Goal: Book appointment/travel/reservation

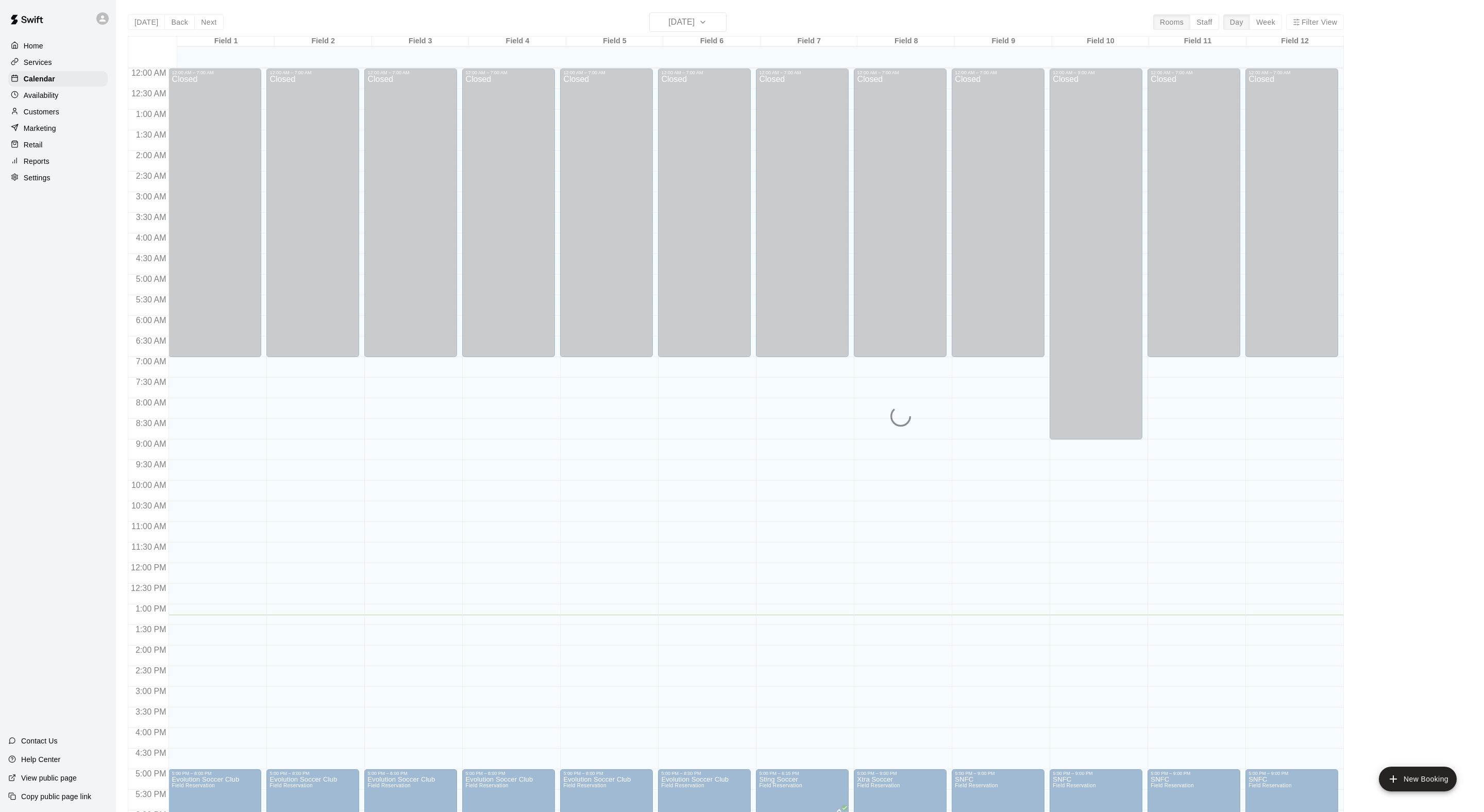
scroll to position [206, 0]
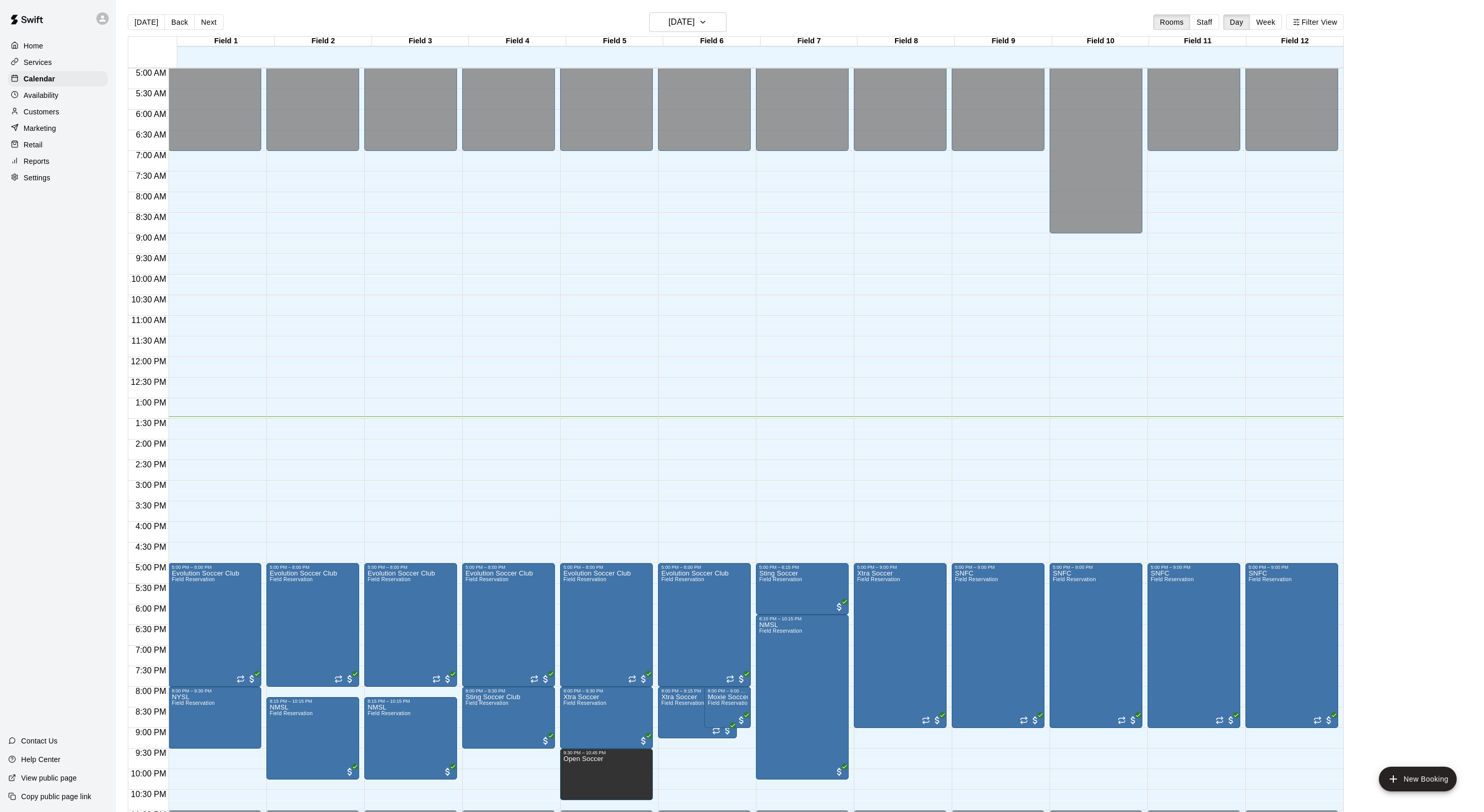
click at [681, 9] on main "[DATE] Back [DATE][DATE] Rooms Staff Day Week [GEOGRAPHIC_DATA] 1 09 [GEOGRAPHI…" at bounding box center [800, 414] width 1368 height 828
click at [668, 18] on h6 "[DATE]" at bounding box center [682, 22] width 26 height 14
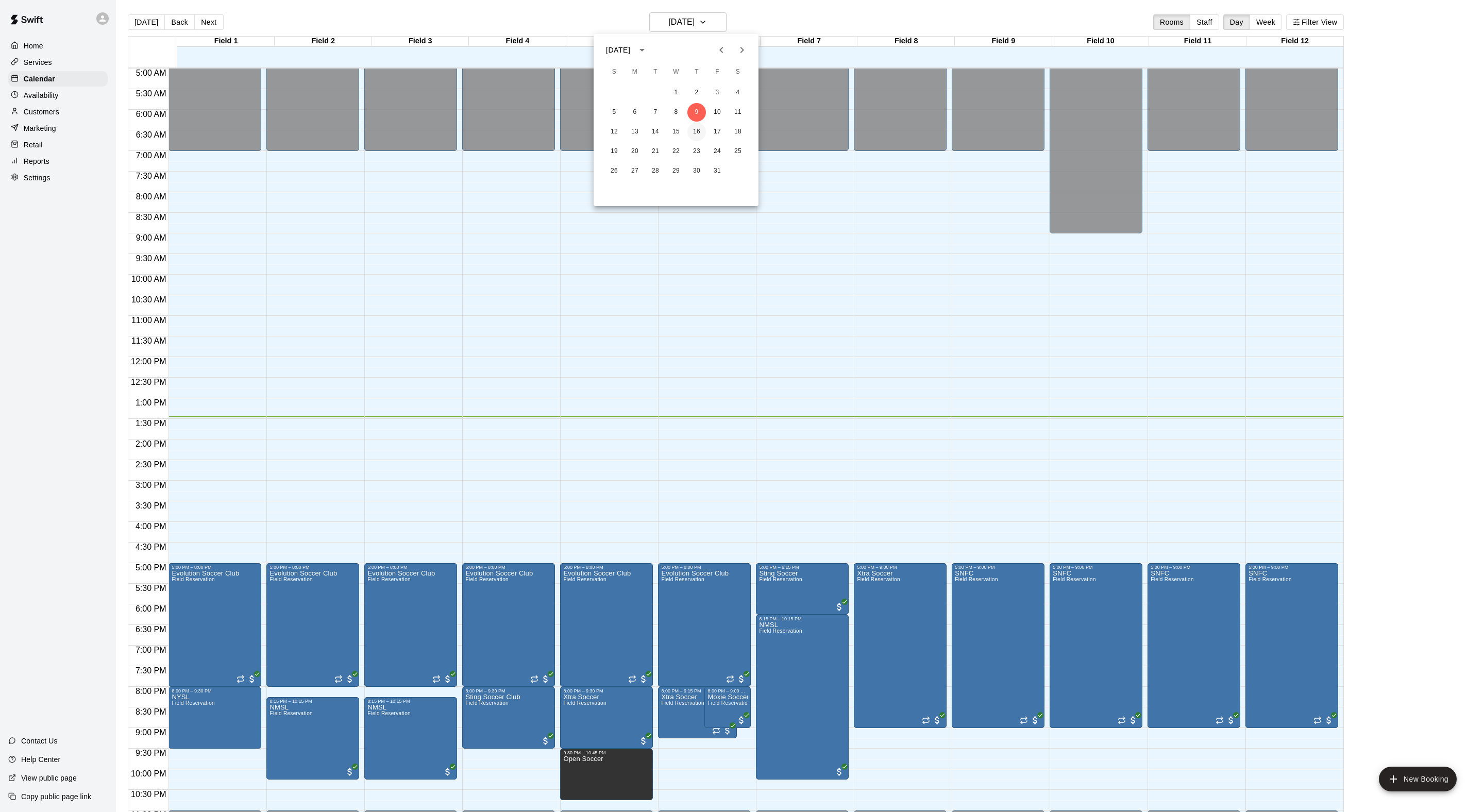
click at [701, 132] on button "16" at bounding box center [696, 132] width 18 height 18
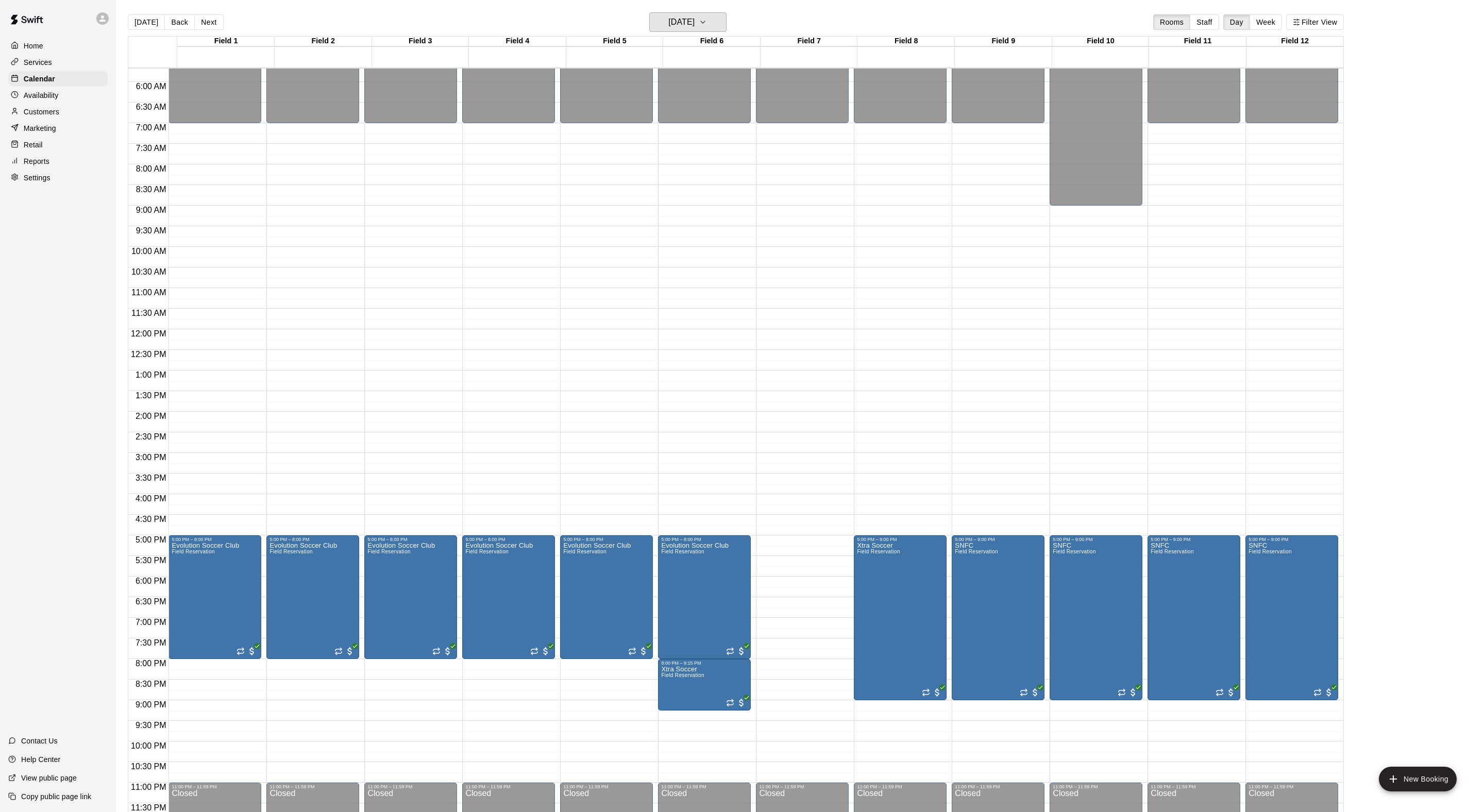
scroll to position [240, 0]
drag, startPoint x: 582, startPoint y: 663, endPoint x: 582, endPoint y: 697, distance: 34.0
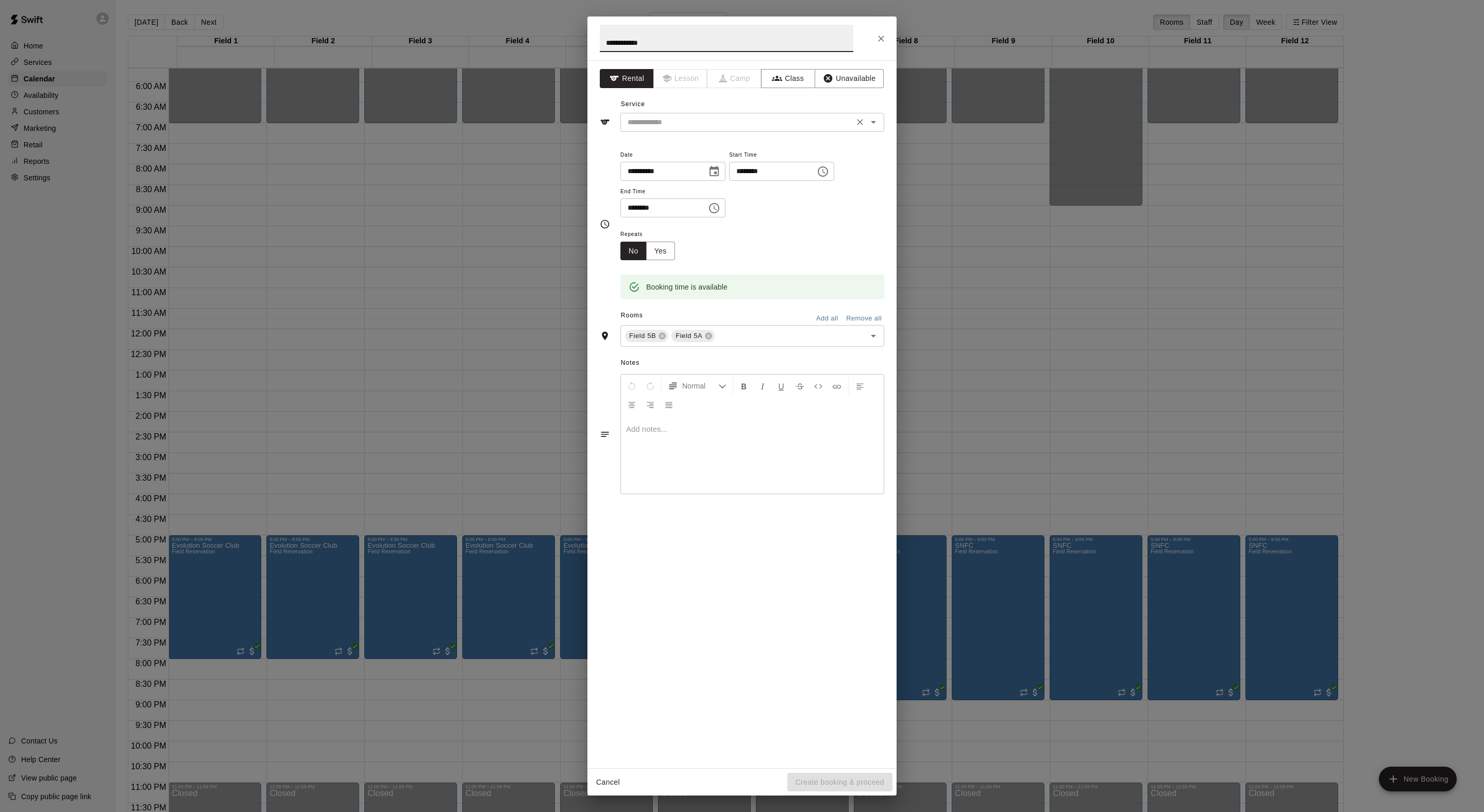
type input "**********"
click at [673, 129] on input "text" at bounding box center [737, 122] width 227 height 13
click at [673, 132] on div "​" at bounding box center [752, 122] width 264 height 19
click at [673, 129] on input "text" at bounding box center [737, 122] width 227 height 13
click at [673, 157] on ul "Field Reservation" at bounding box center [763, 168] width 243 height 25
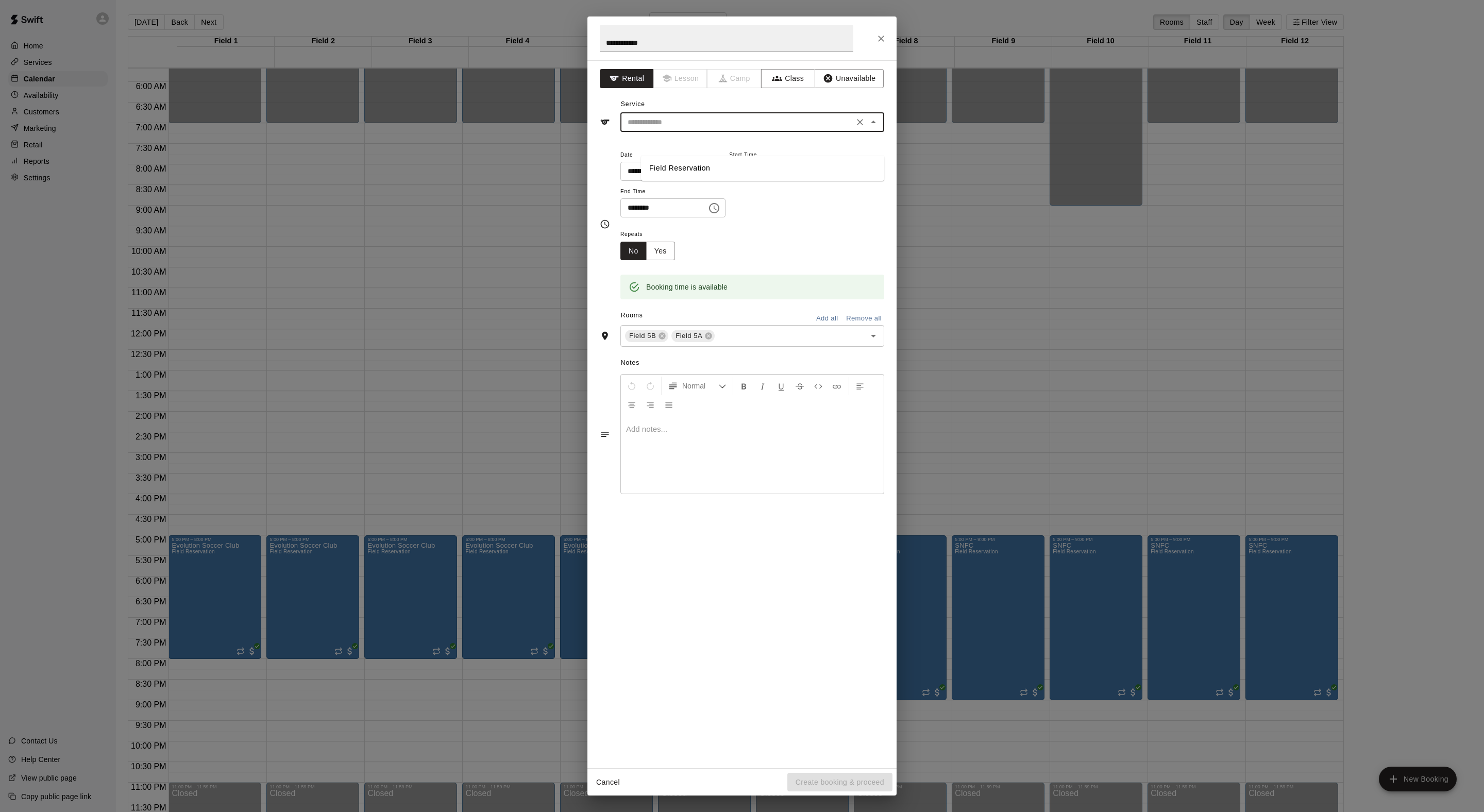
click at [673, 168] on li "Field Reservation" at bounding box center [763, 168] width 243 height 17
type input "**********"
click at [667, 340] on icon at bounding box center [662, 336] width 8 height 8
click at [820, 777] on button "Create booking & proceed" at bounding box center [840, 782] width 105 height 19
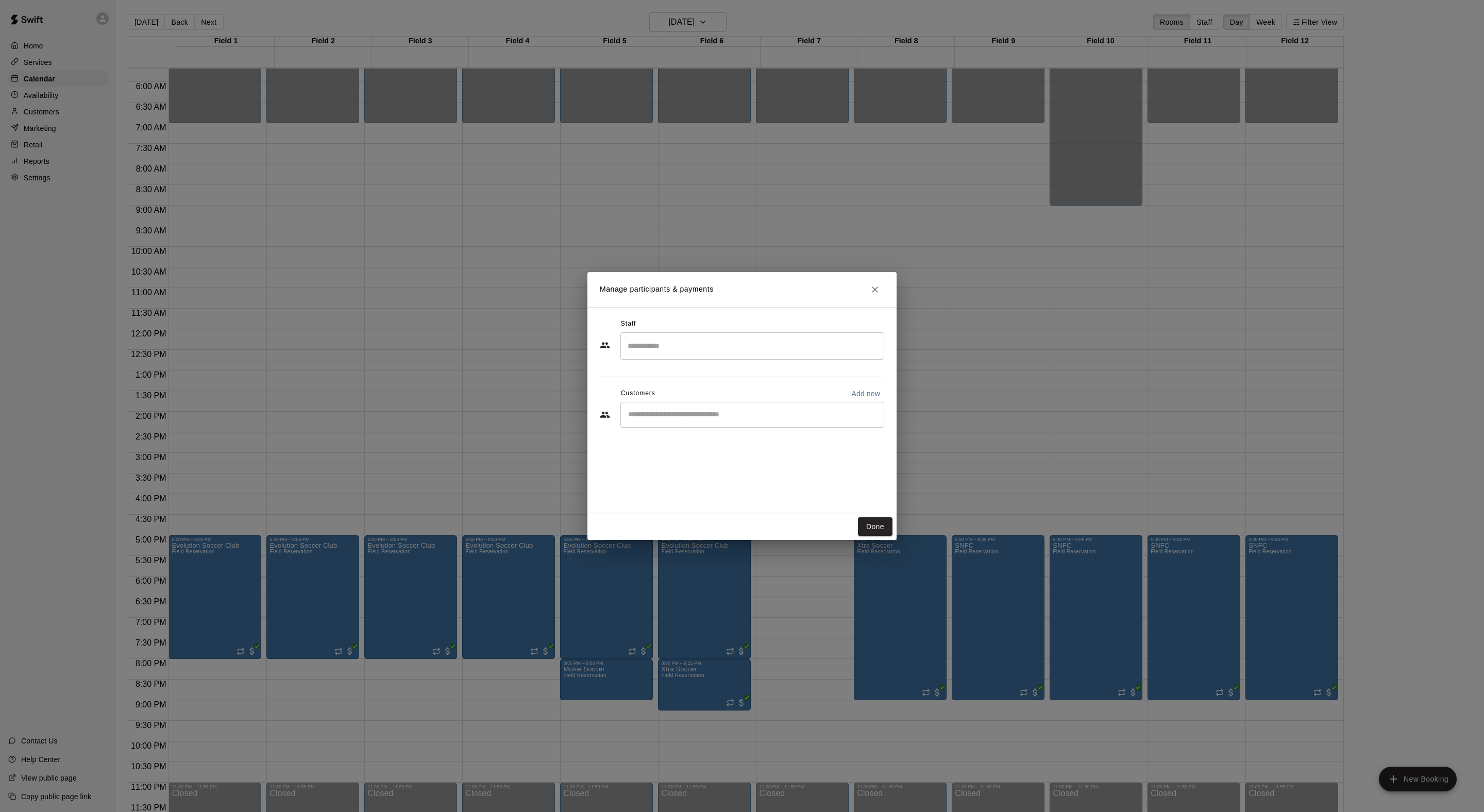
click at [705, 427] on div "​" at bounding box center [752, 415] width 264 height 26
type input "******"
click at [700, 457] on p "[PERSON_NAME]" at bounding box center [701, 461] width 63 height 11
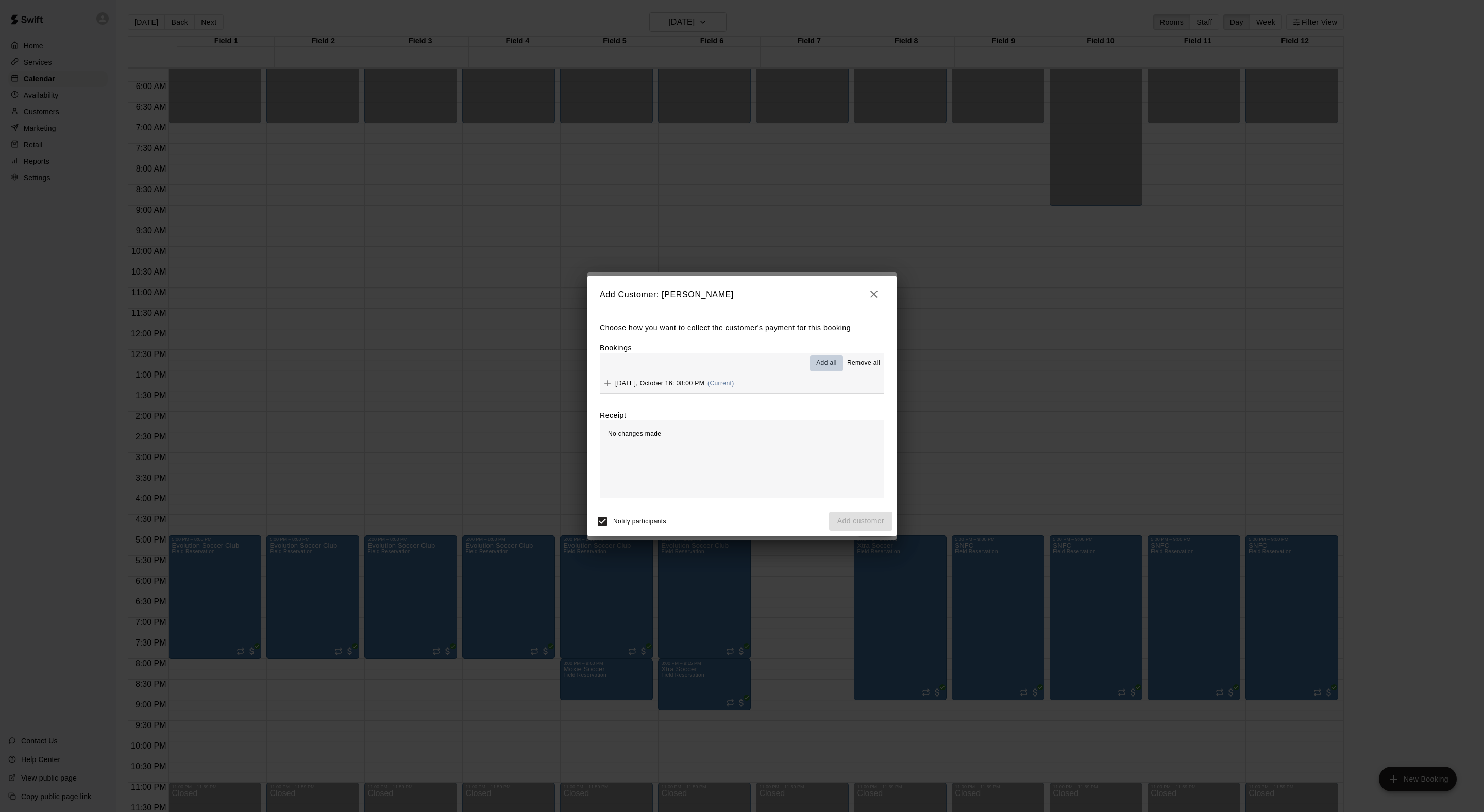
click at [816, 369] on span "Add all" at bounding box center [827, 363] width 21 height 10
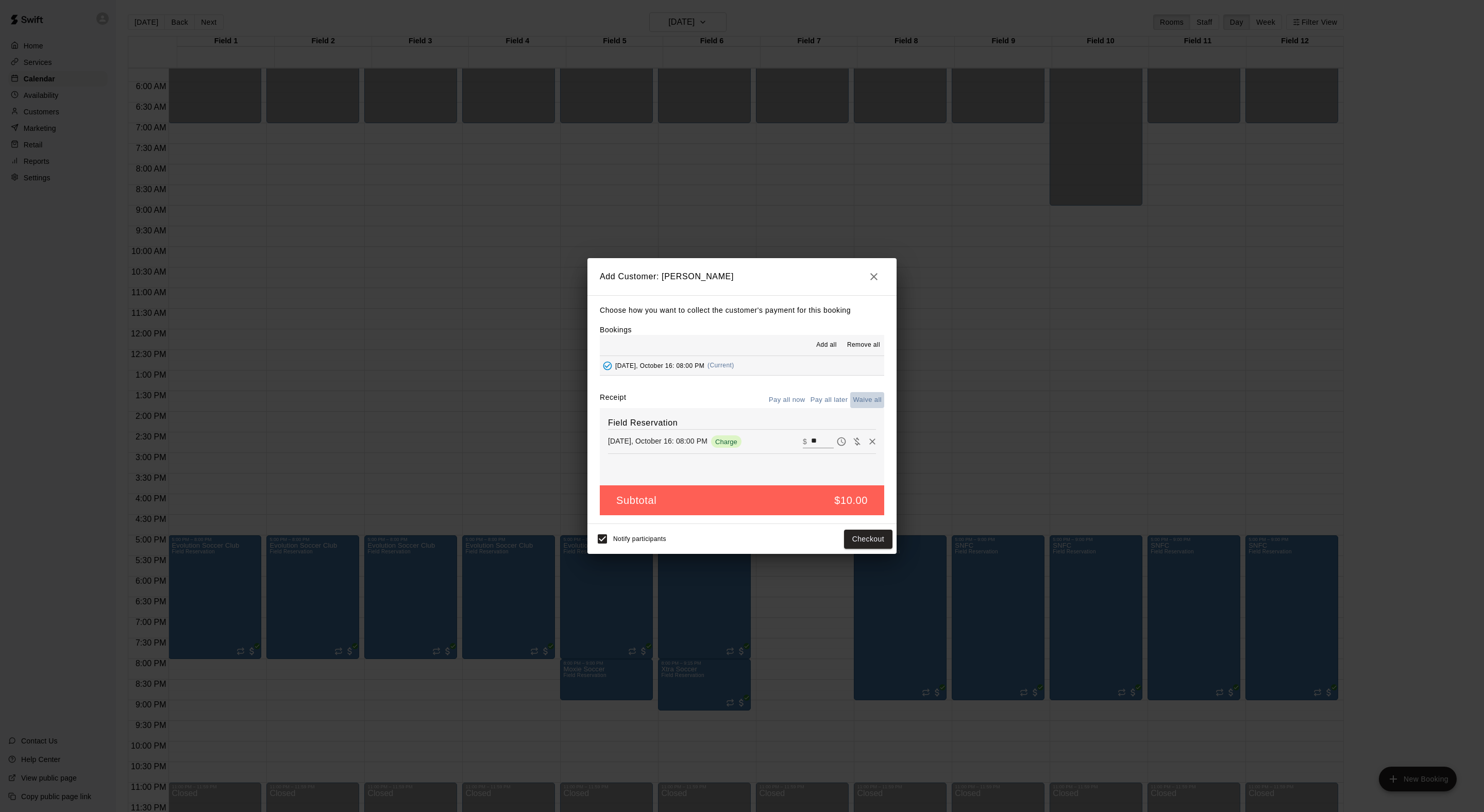
click at [864, 406] on button "Waive all" at bounding box center [867, 400] width 34 height 16
type input "*"
click at [862, 549] on button "Add customer" at bounding box center [861, 538] width 63 height 19
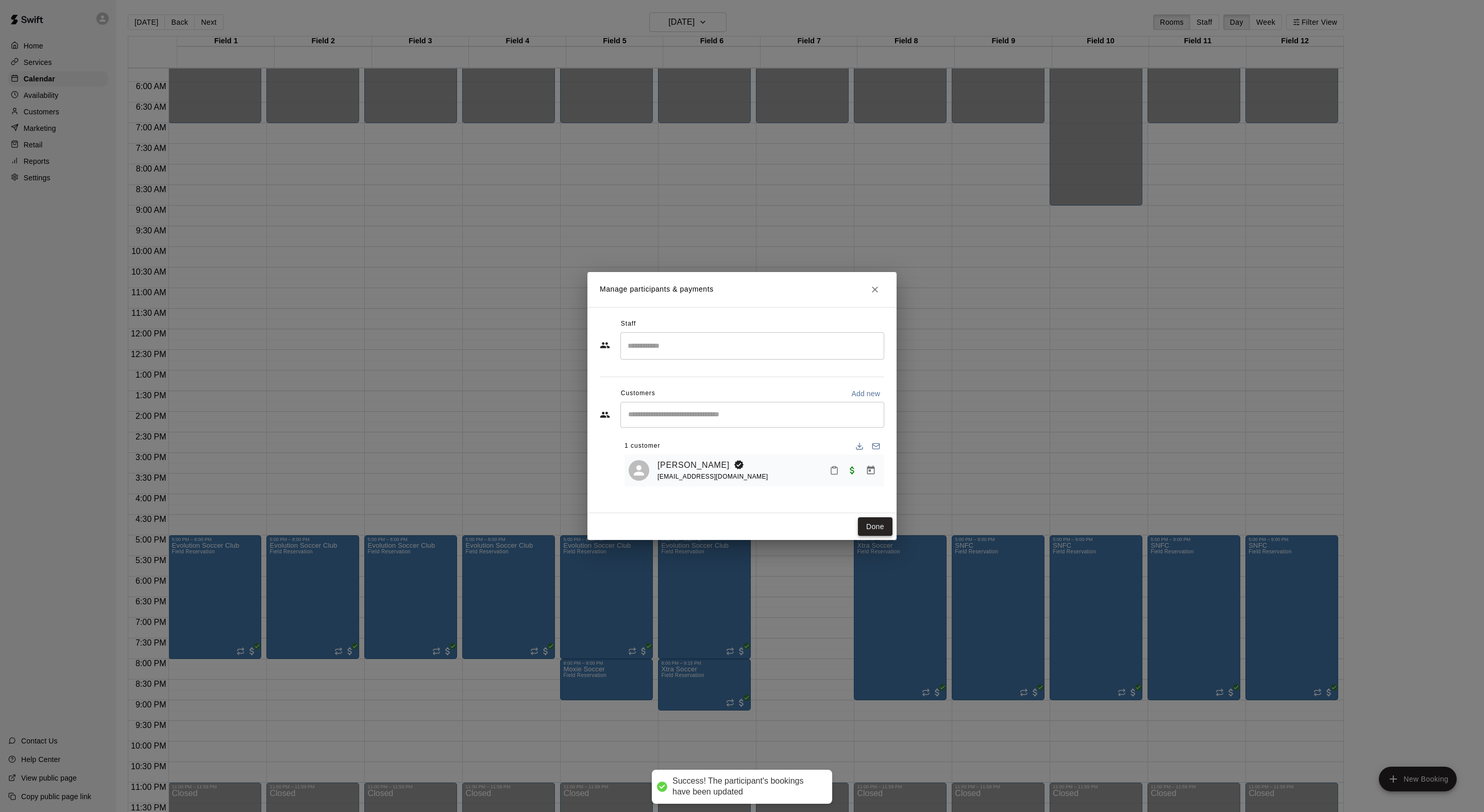
click at [878, 536] on button "Done" at bounding box center [875, 526] width 35 height 19
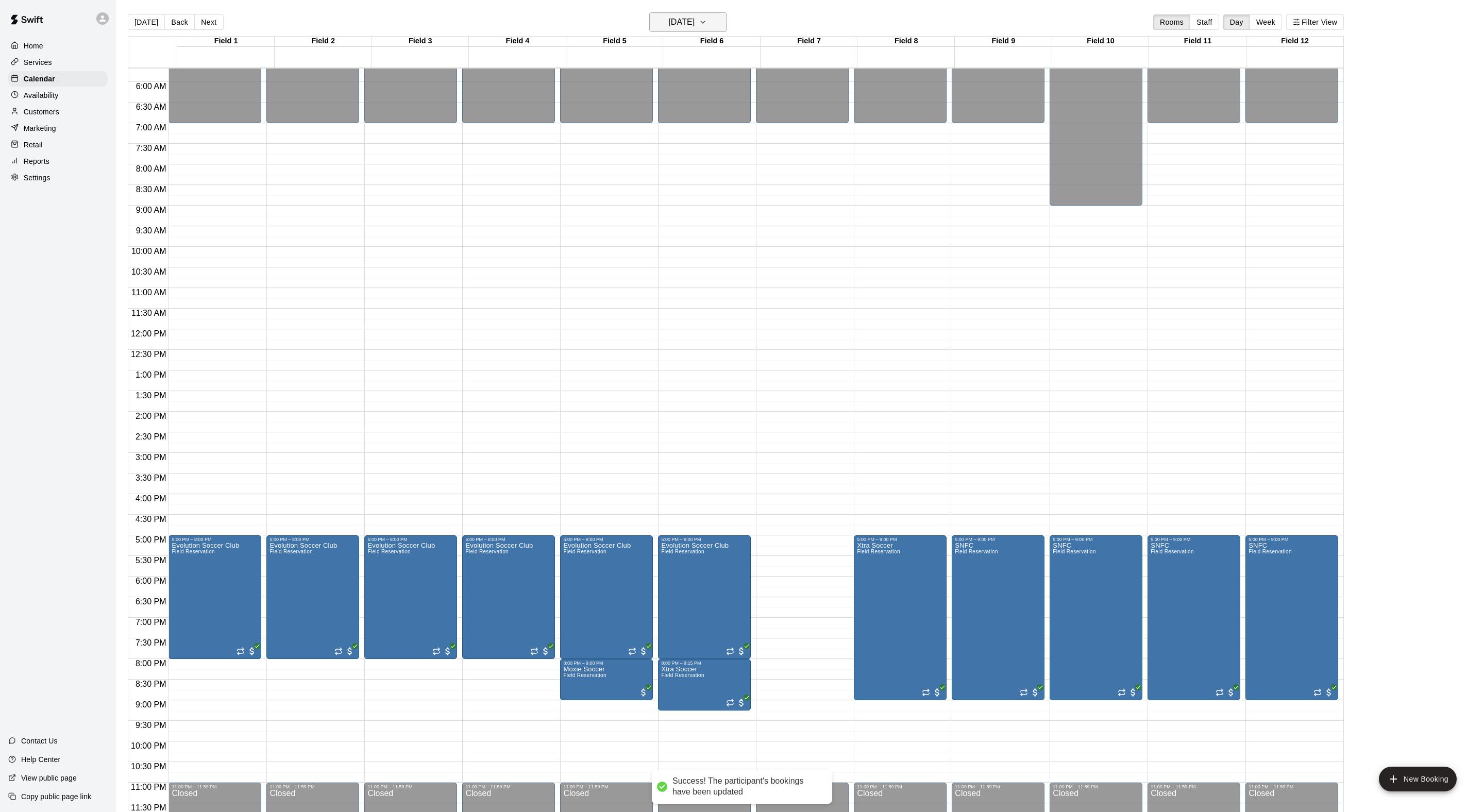
click at [695, 22] on h6 "[DATE]" at bounding box center [682, 22] width 26 height 14
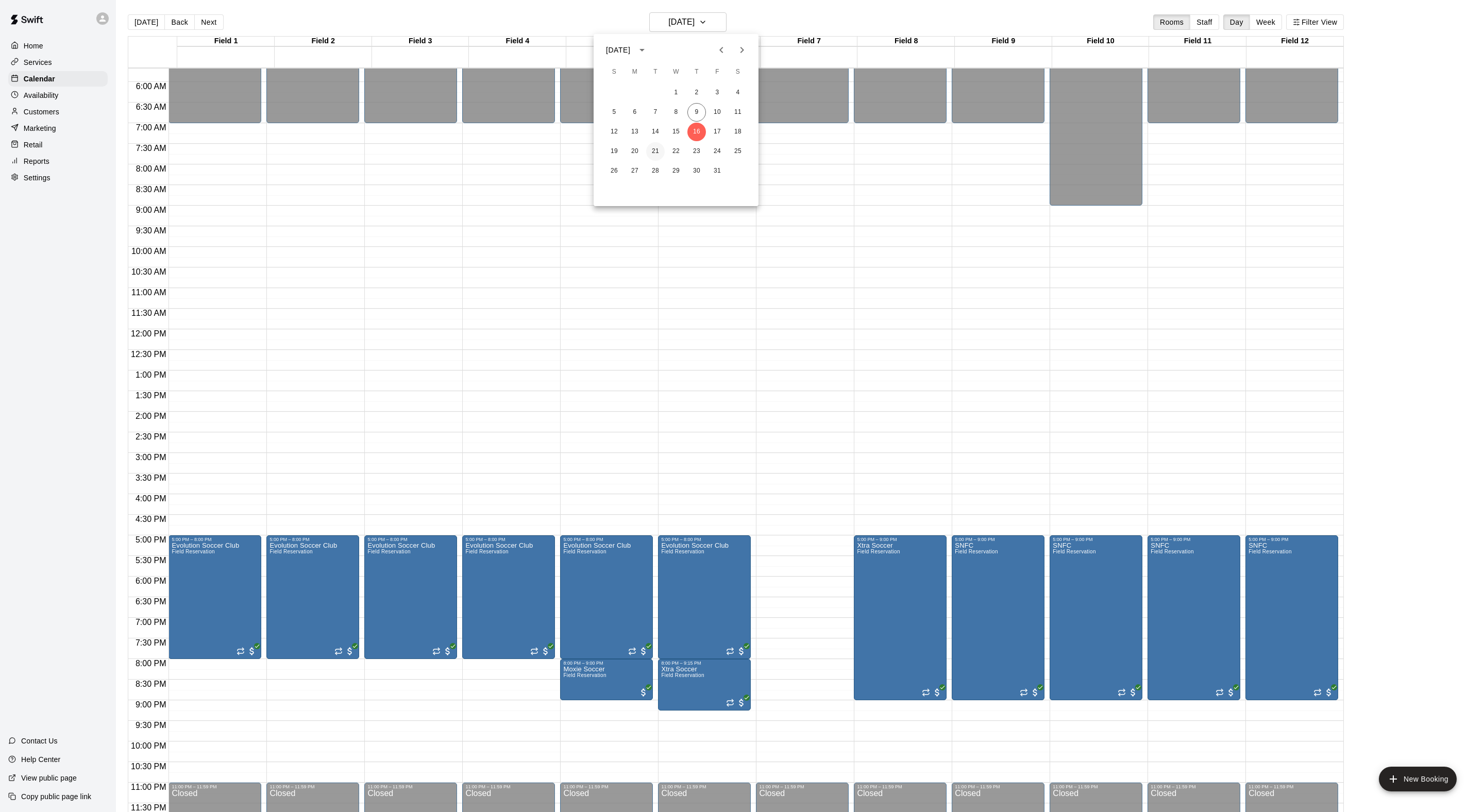
click at [650, 153] on button "21" at bounding box center [656, 151] width 18 height 18
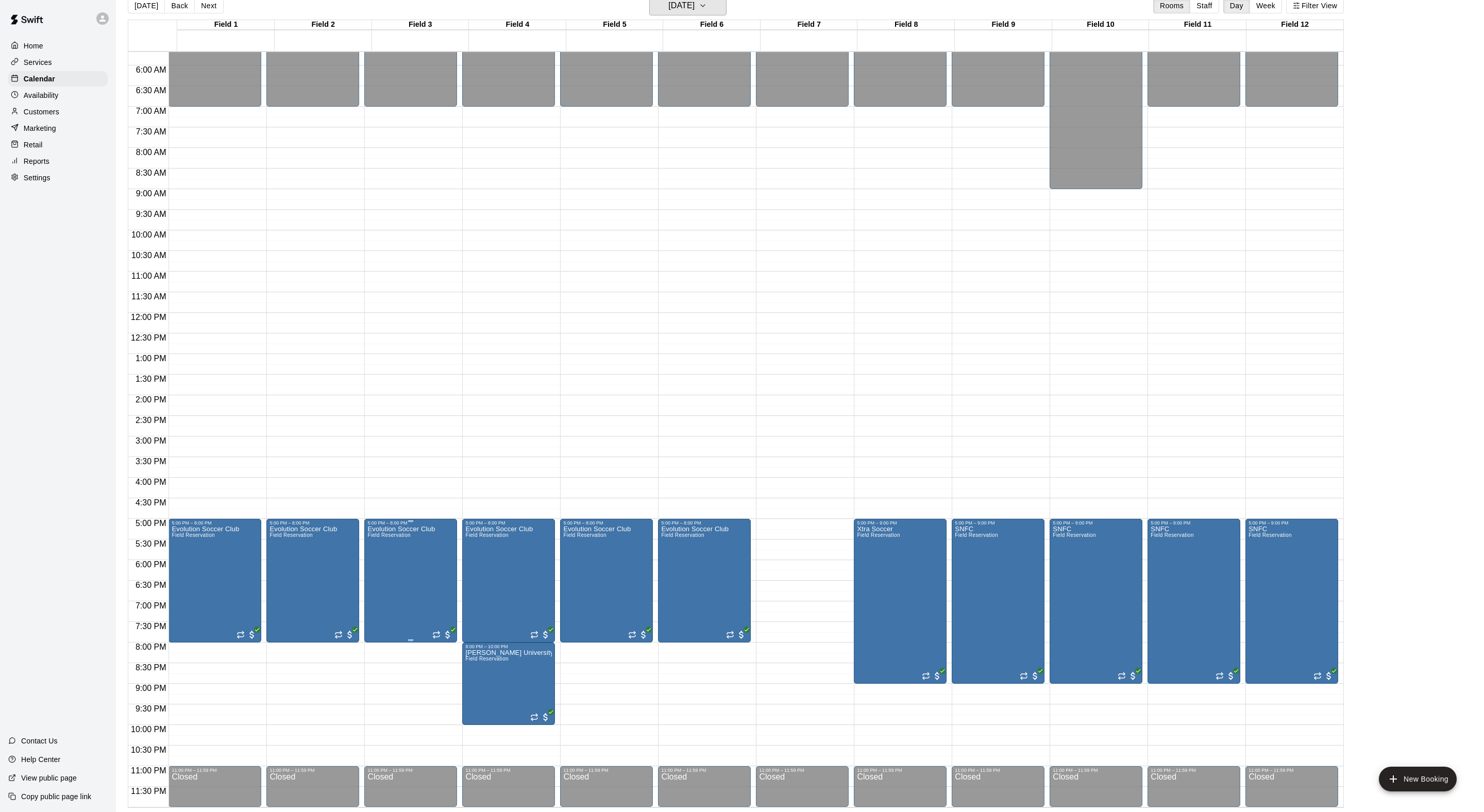
scroll to position [17, 0]
drag, startPoint x: 384, startPoint y: 648, endPoint x: 385, endPoint y: 678, distance: 30.0
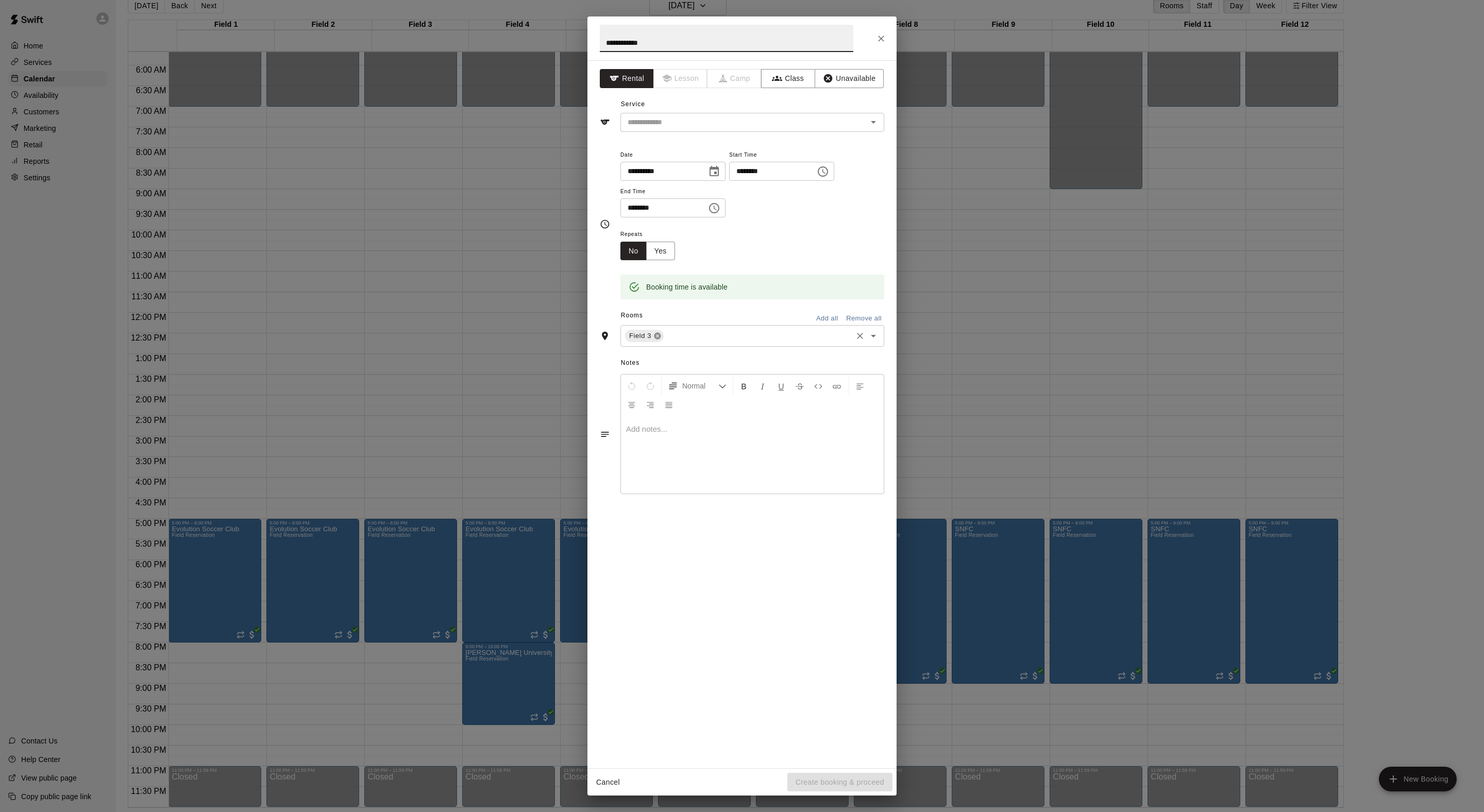
click at [661, 339] on icon at bounding box center [657, 336] width 7 height 7
type input "**********"
click at [691, 436] on div "Notes Normal Add notes..." at bounding box center [742, 384] width 285 height 158
click at [691, 432] on div "Notes Normal Add notes..." at bounding box center [742, 384] width 285 height 158
click at [690, 302] on input "text" at bounding box center [744, 295] width 241 height 13
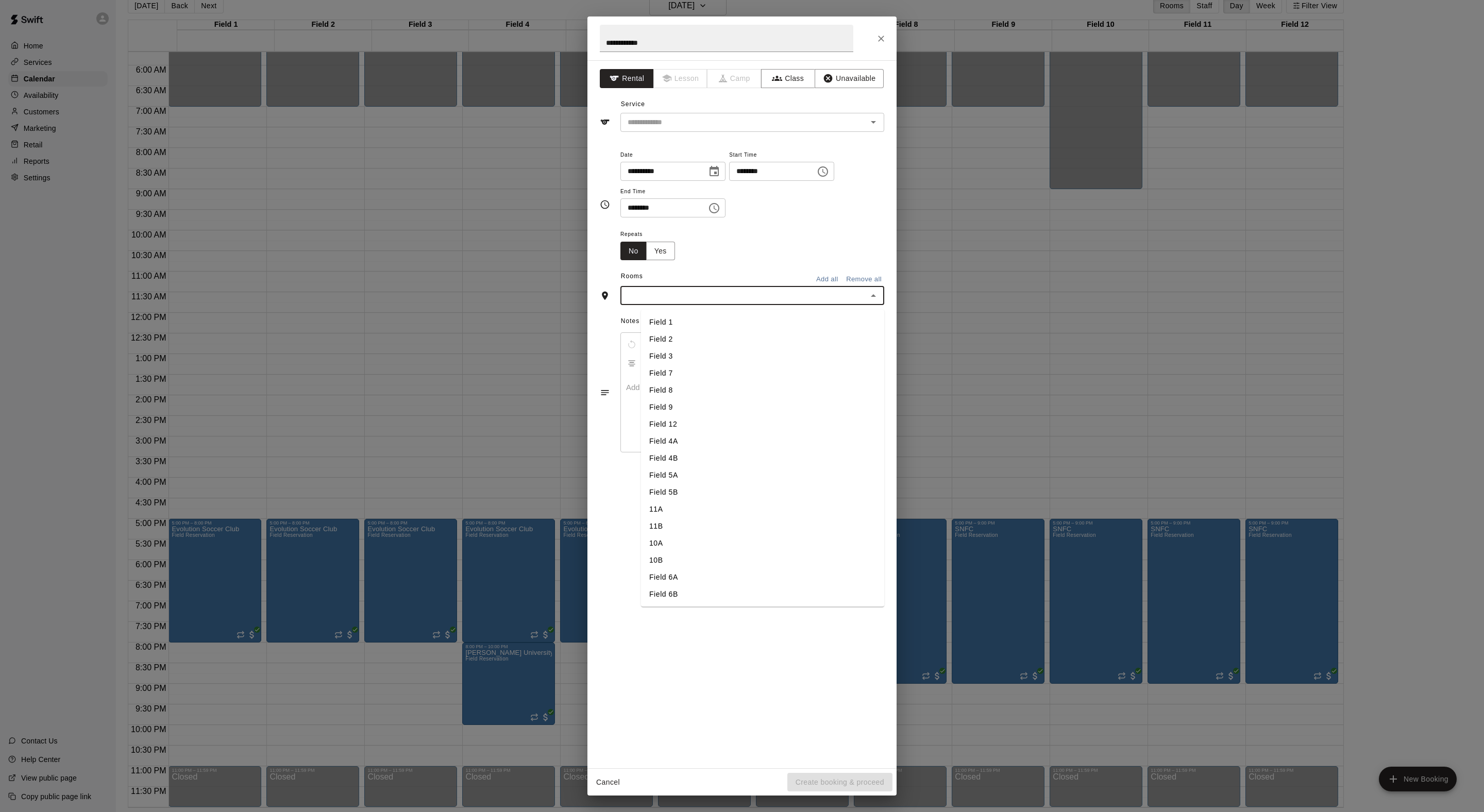
click at [687, 348] on li "Field 2" at bounding box center [763, 339] width 243 height 17
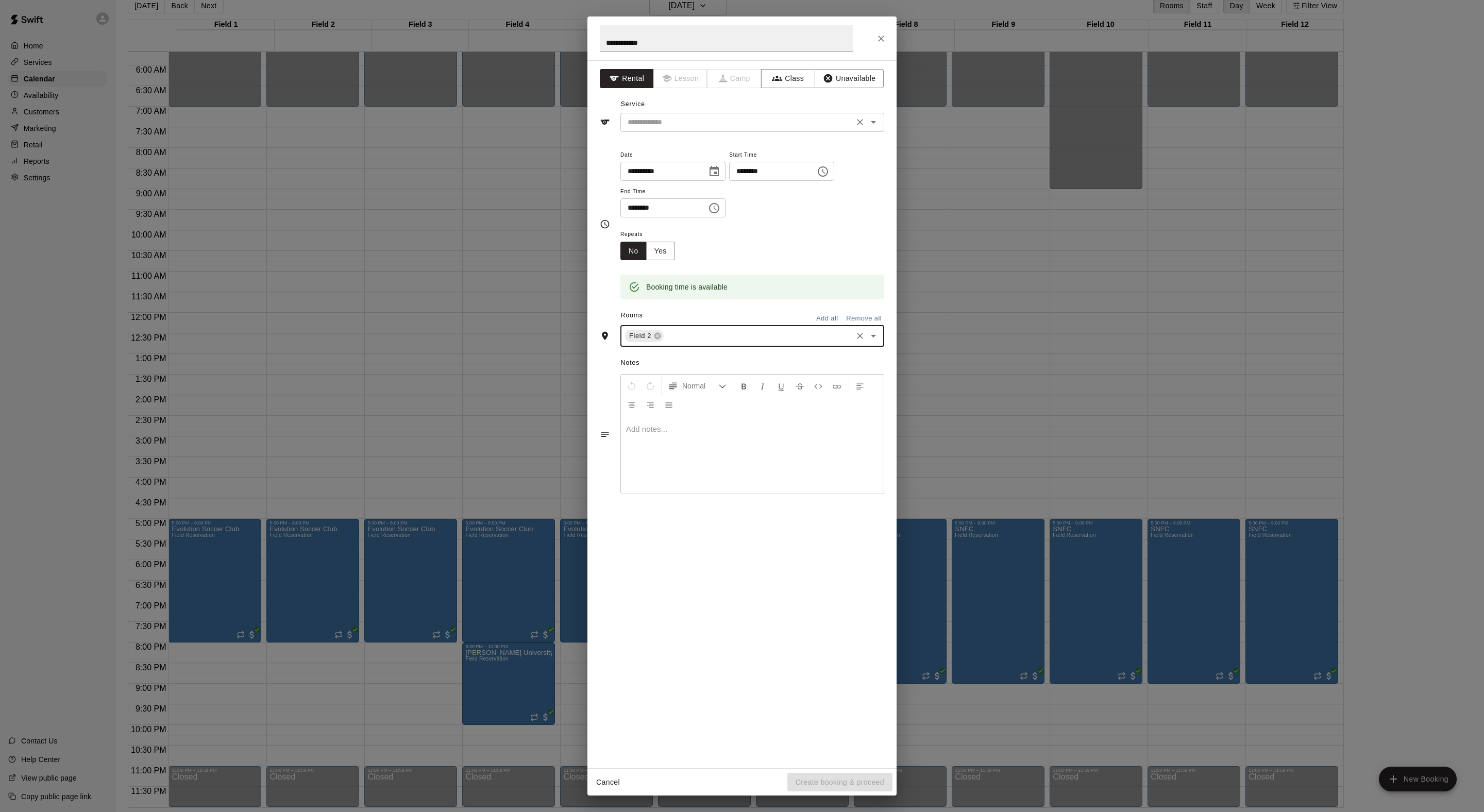
click at [688, 132] on div "​" at bounding box center [752, 122] width 264 height 19
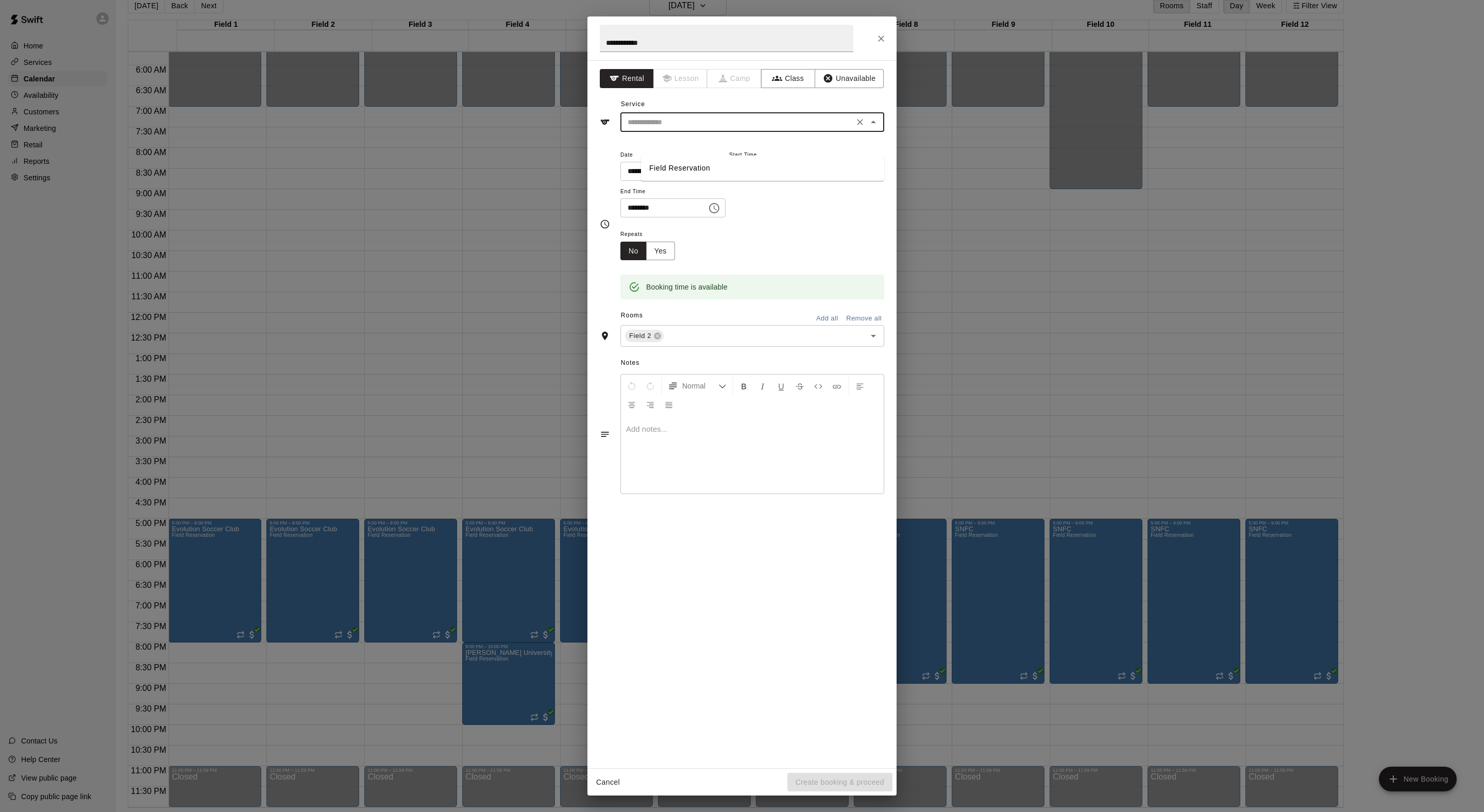
click at [688, 129] on input "text" at bounding box center [737, 122] width 227 height 13
click at [688, 163] on li "Field Reservation" at bounding box center [763, 168] width 243 height 17
type input "**********"
click at [849, 794] on div "Cancel Create booking & proceed" at bounding box center [742, 782] width 309 height 27
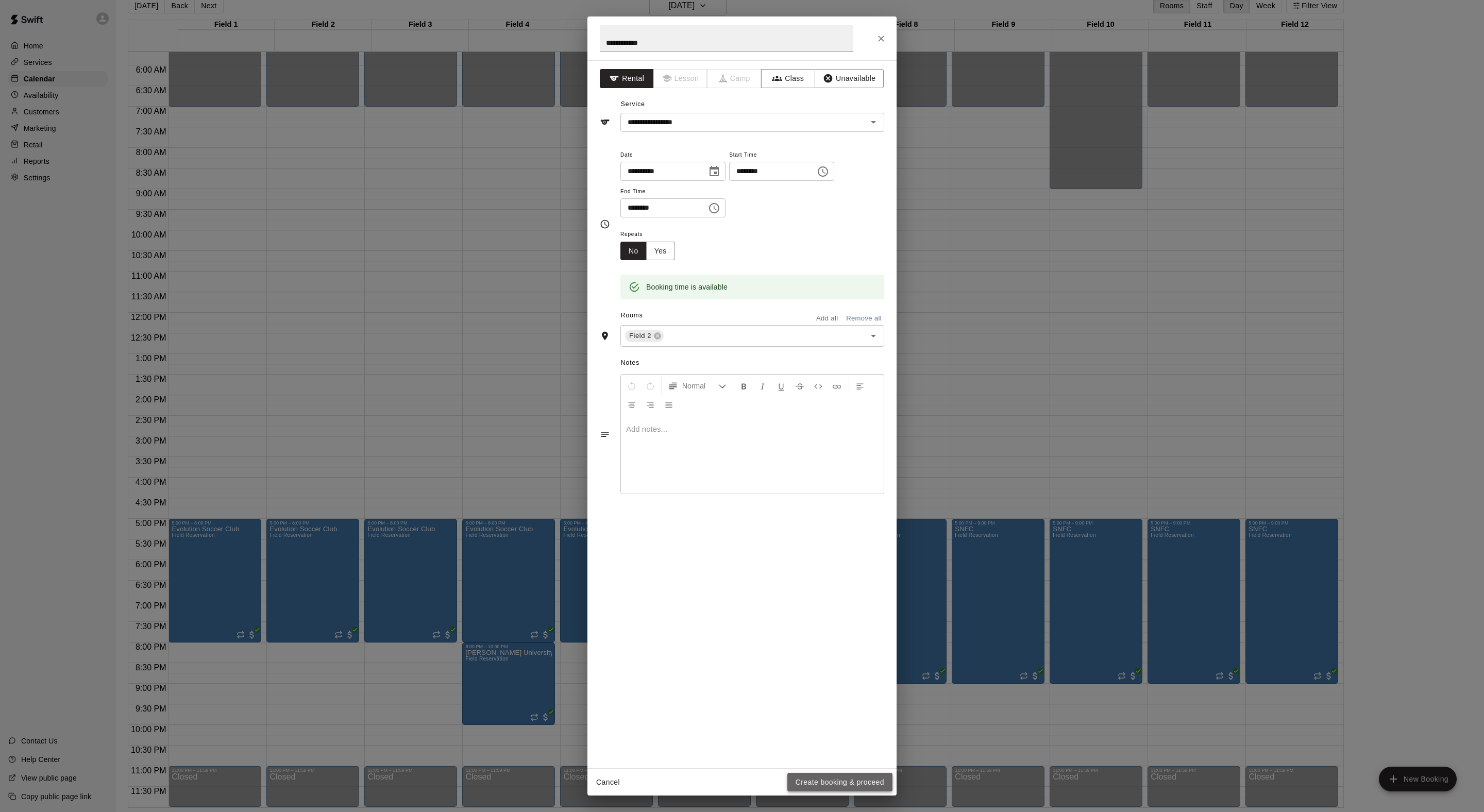
click at [849, 781] on button "Create booking & proceed" at bounding box center [840, 782] width 105 height 19
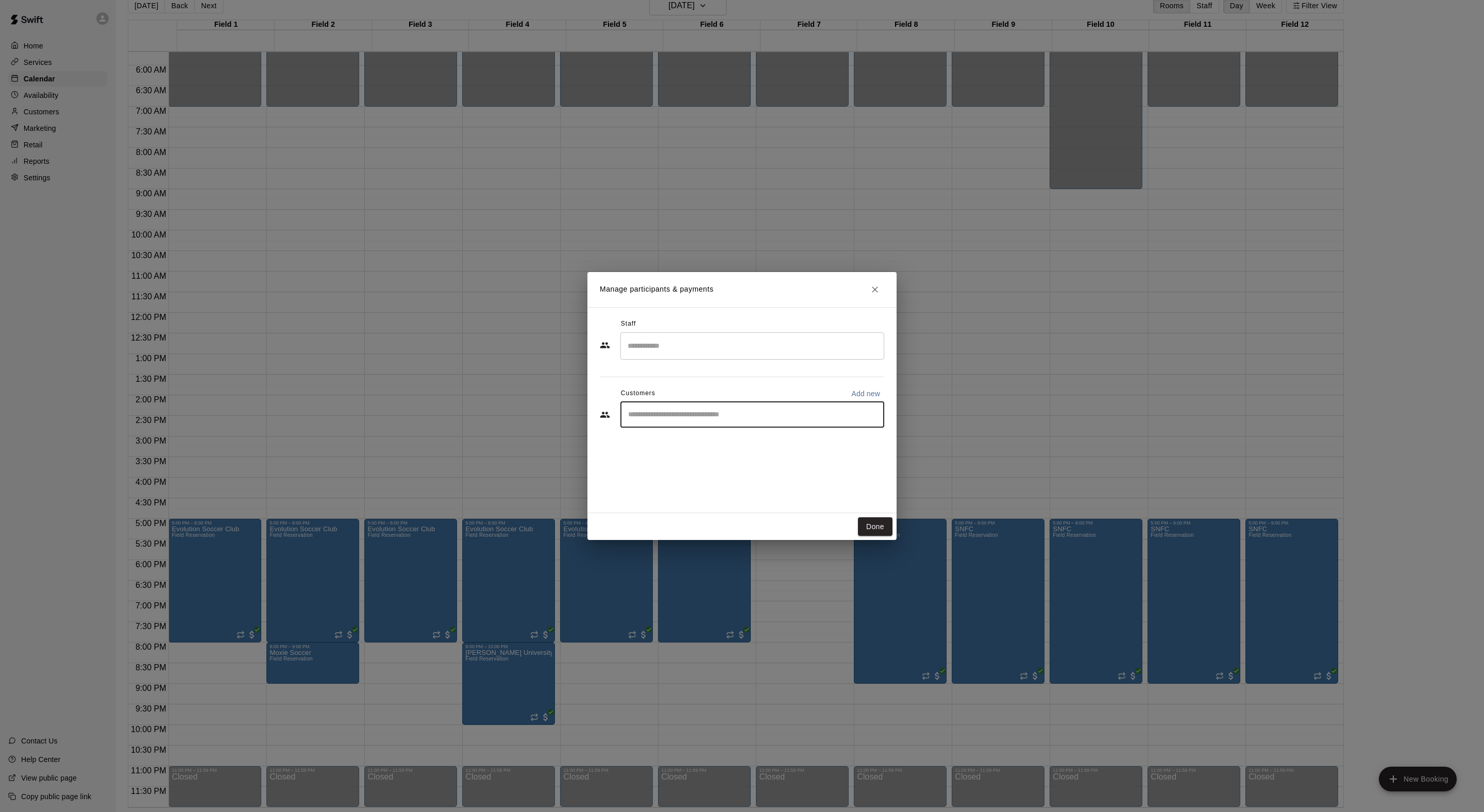
click at [699, 420] on input "Start typing to search customers..." at bounding box center [752, 415] width 255 height 10
type input "*****"
click at [695, 470] on span "[EMAIL_ADDRESS][DOMAIN_NAME]" at bounding box center [725, 472] width 111 height 7
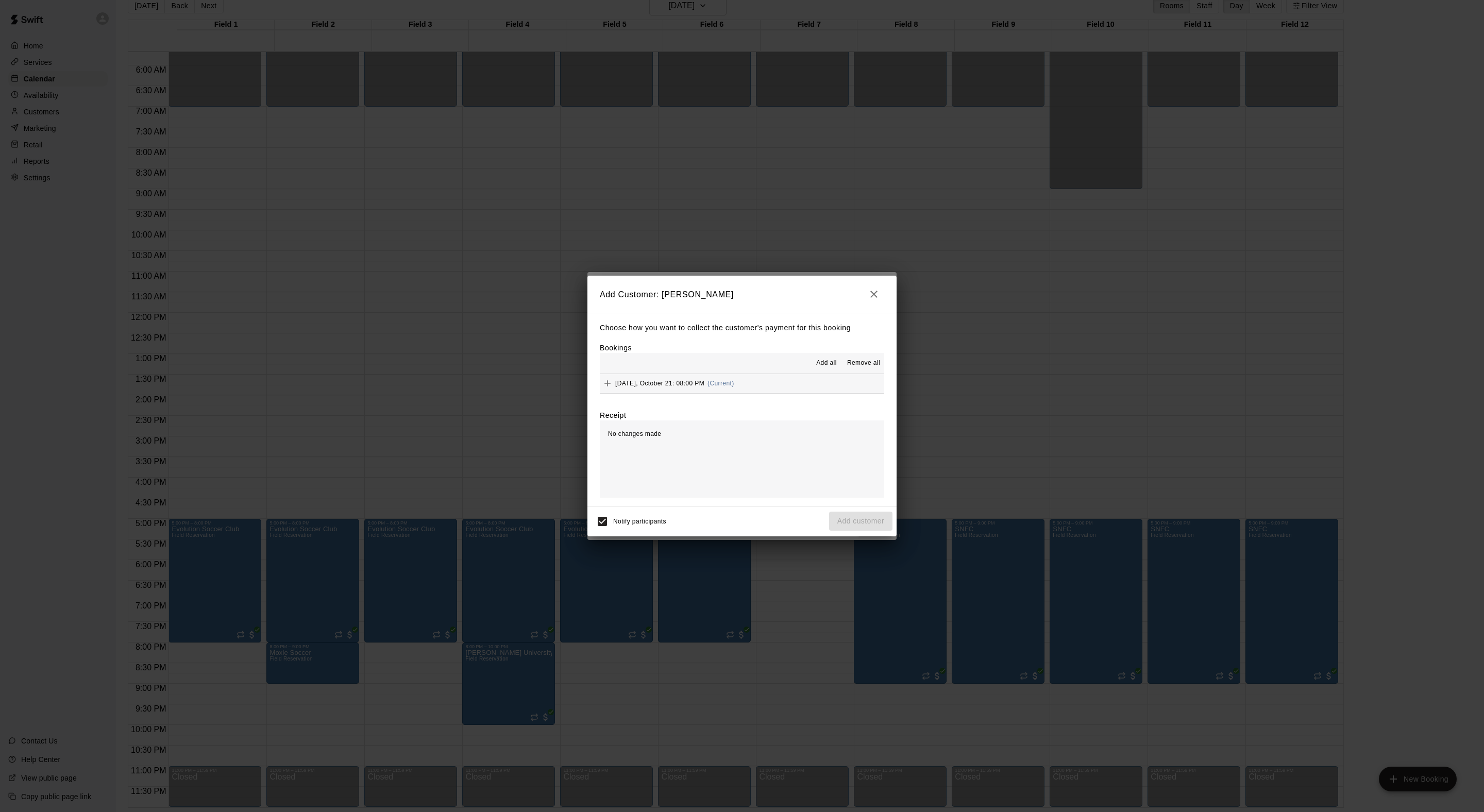
click at [817, 363] on span "Add all" at bounding box center [827, 363] width 21 height 10
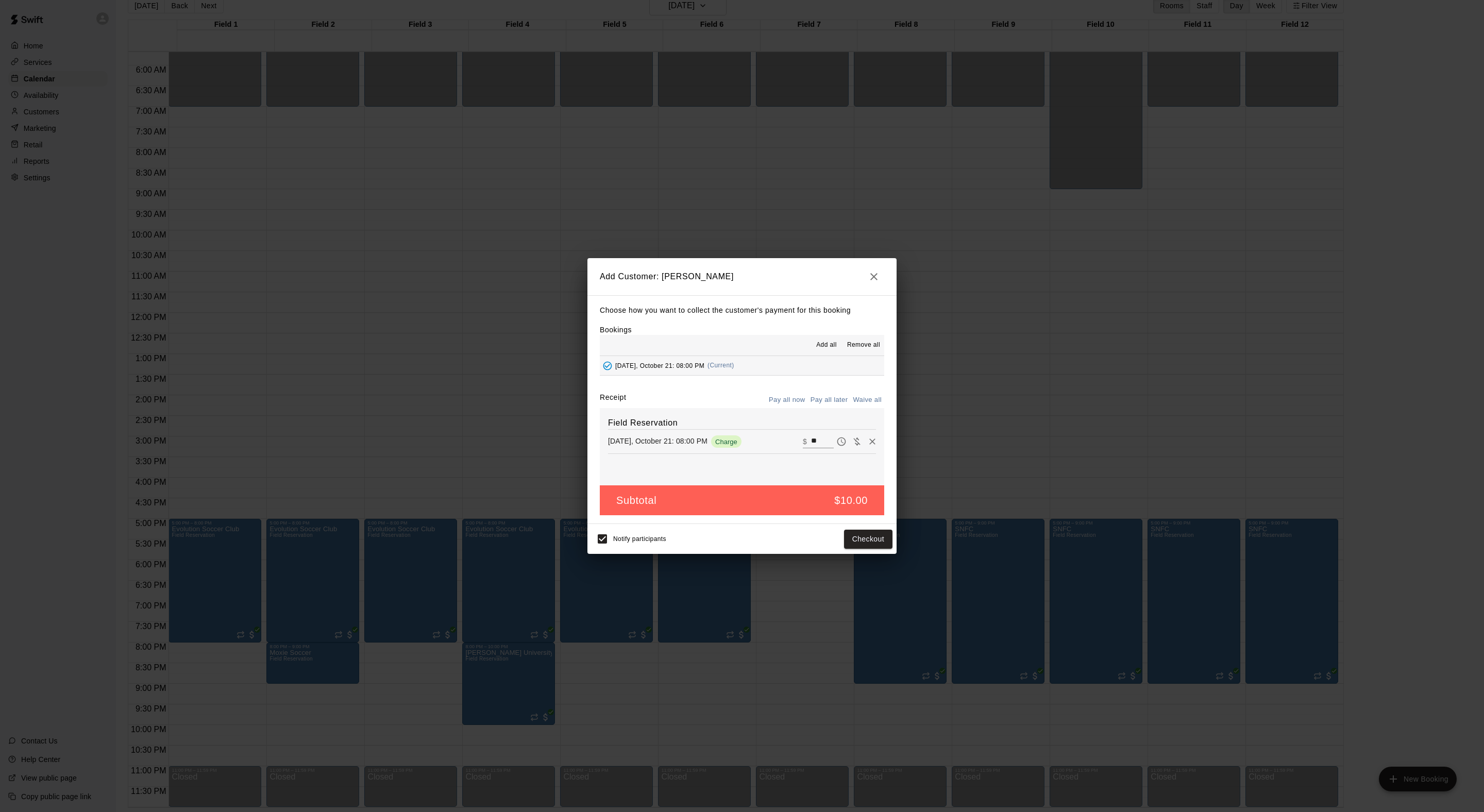
click at [871, 408] on button "Waive all" at bounding box center [867, 400] width 34 height 16
type input "*"
click at [869, 549] on button "Add customer" at bounding box center [861, 538] width 63 height 19
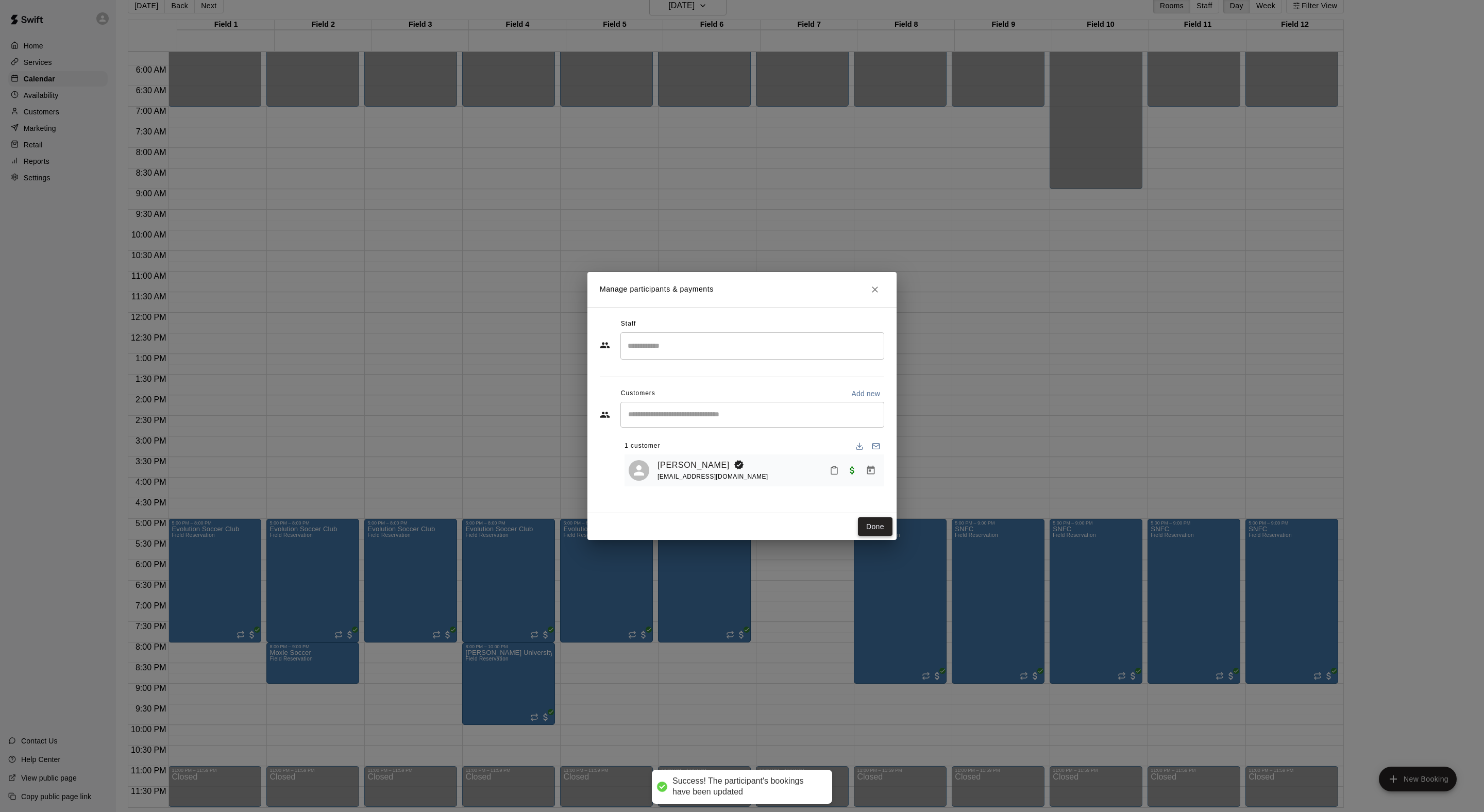
click at [874, 536] on button "Done" at bounding box center [875, 526] width 35 height 19
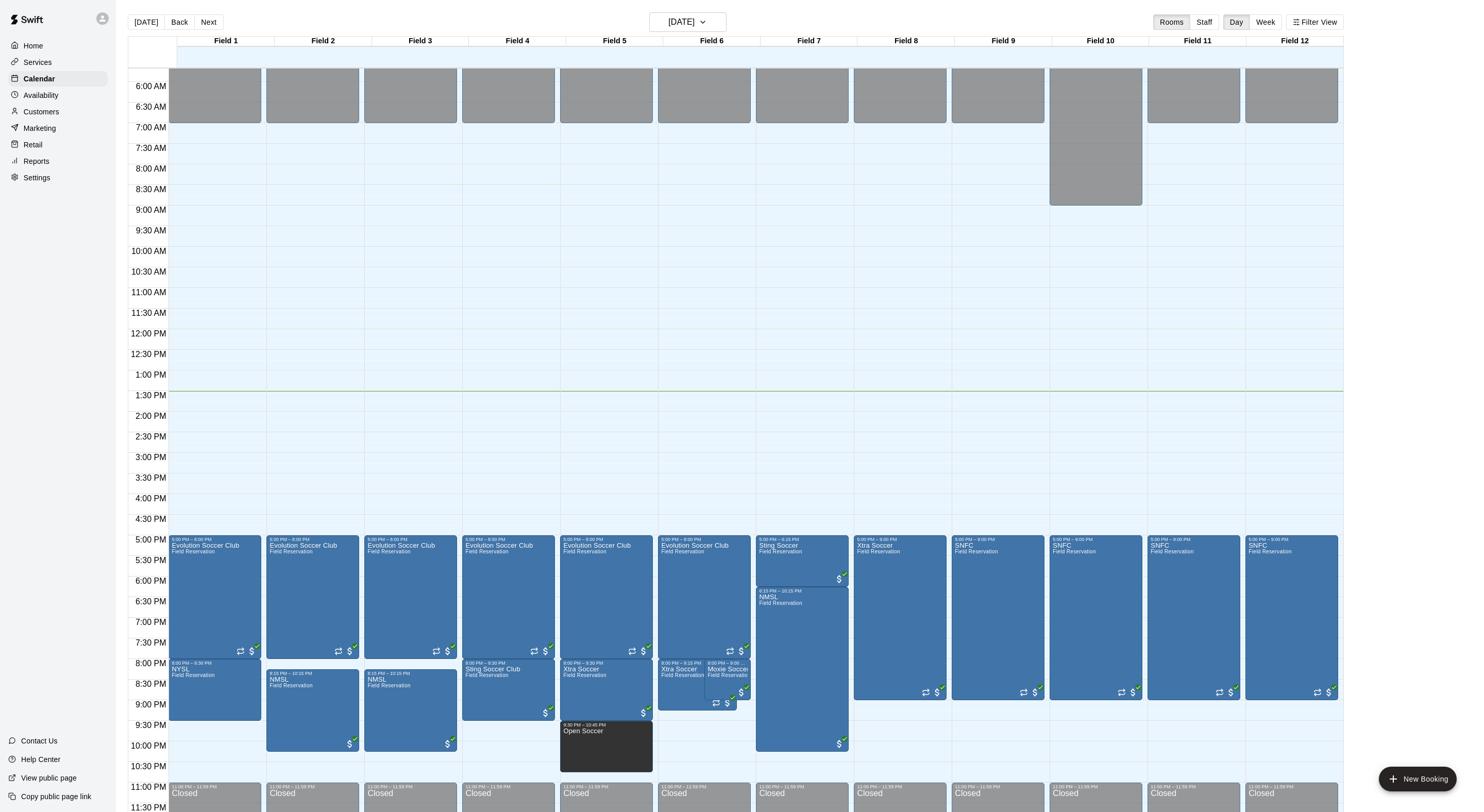
scroll to position [240, 0]
click at [223, 20] on button "Next" at bounding box center [209, 22] width 29 height 16
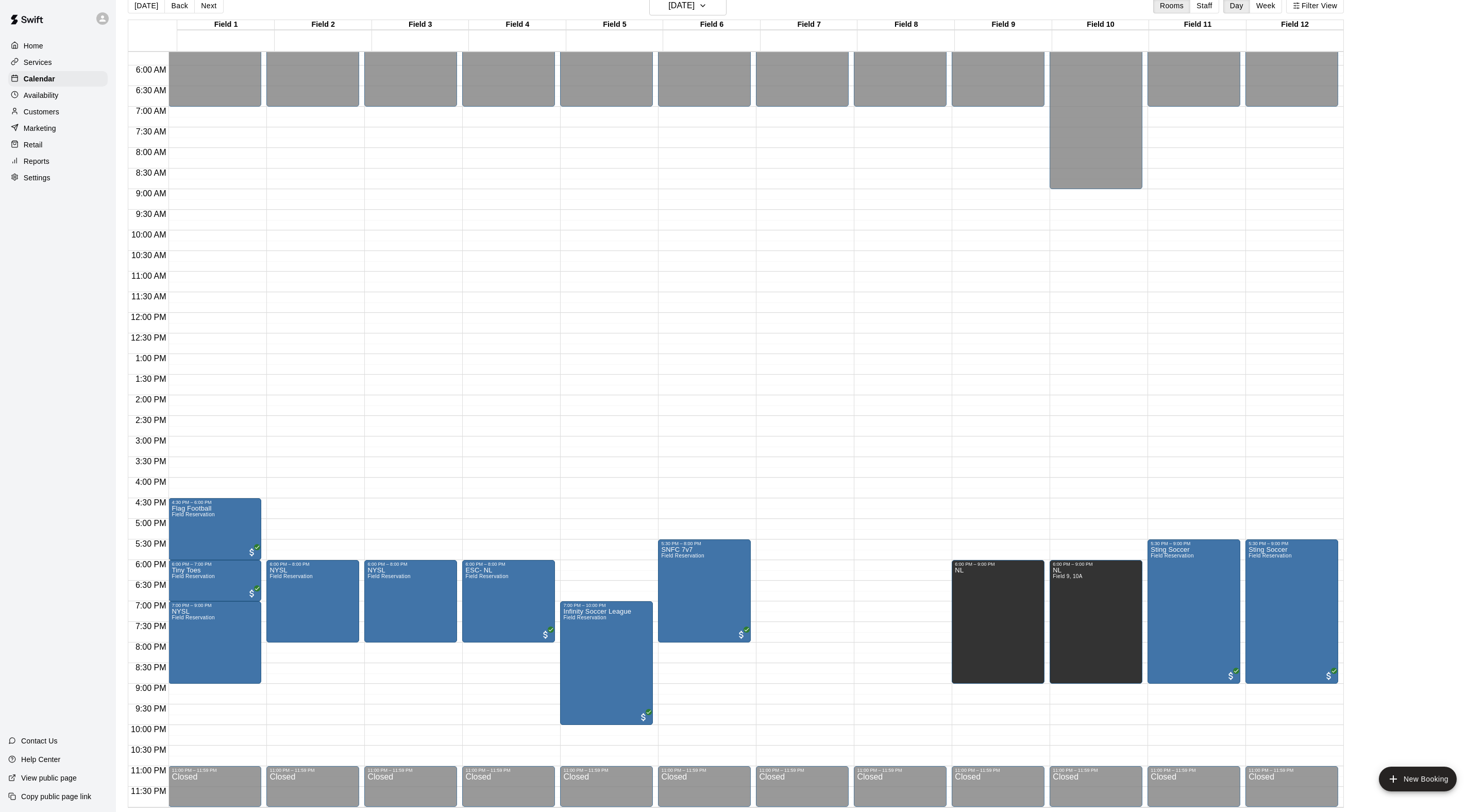
scroll to position [17, 0]
